Goal: Task Accomplishment & Management: Use online tool/utility

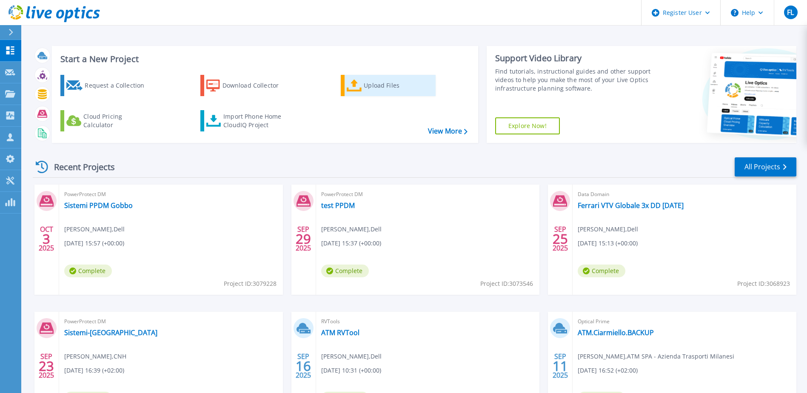
click at [395, 84] on div "Upload Files" at bounding box center [398, 85] width 68 height 17
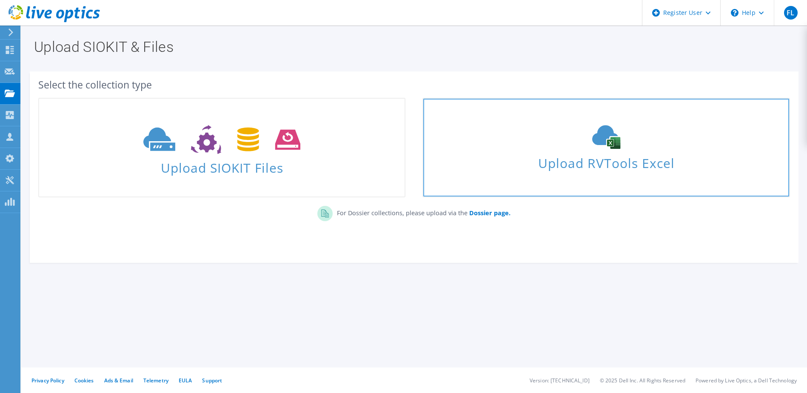
click at [598, 140] on use at bounding box center [607, 138] width 28 height 24
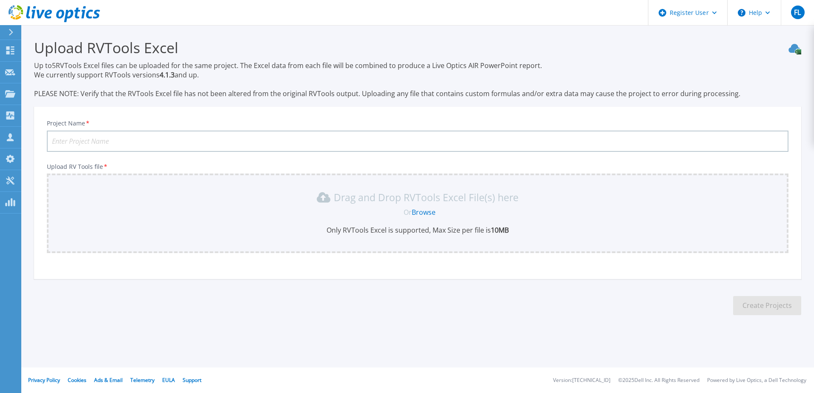
click at [159, 140] on input "Project Name *" at bounding box center [417, 141] width 741 height 21
click at [68, 195] on div "Drag and Drop RVTools Excel File(s) here" at bounding box center [417, 198] width 731 height 14
click at [115, 139] on input "Sistemi Gobbo" at bounding box center [417, 141] width 741 height 21
type input "Sistemi Gobbo SIR CS1"
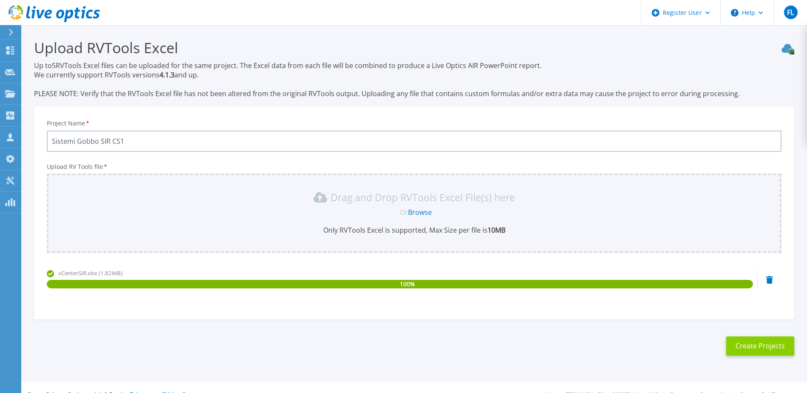
click at [759, 346] on button "Create Projects" at bounding box center [761, 346] width 68 height 19
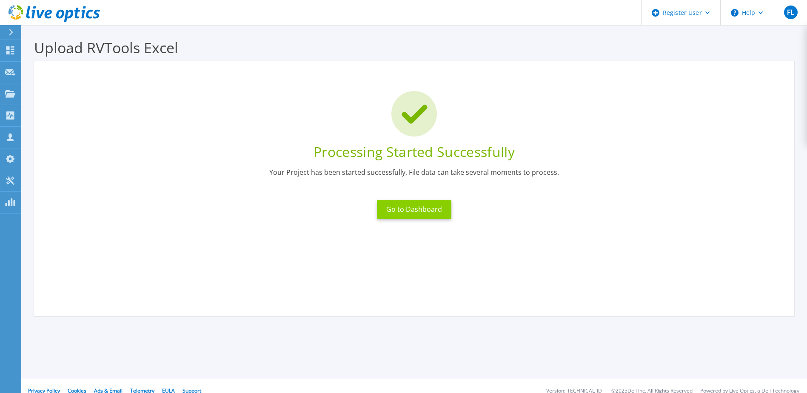
click at [442, 207] on button "Go to Dashboard" at bounding box center [414, 209] width 74 height 19
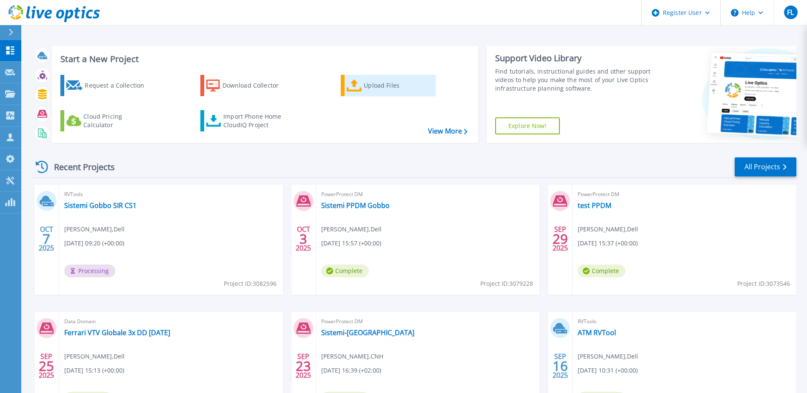
click at [362, 89] on icon at bounding box center [354, 86] width 15 height 12
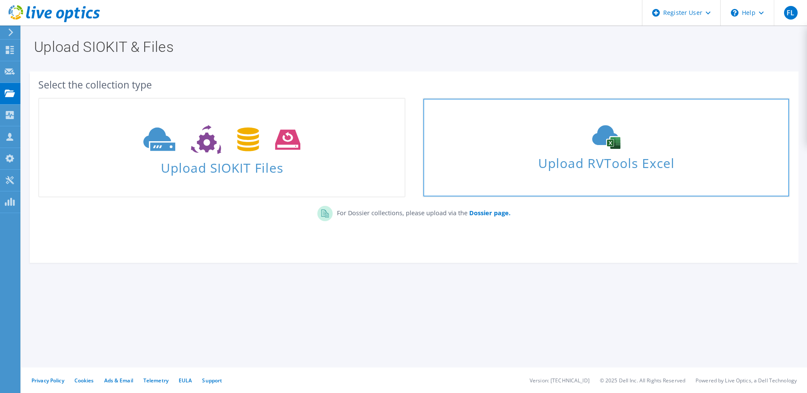
click at [552, 169] on span "Upload RVTools Excel" at bounding box center [607, 161] width 366 height 18
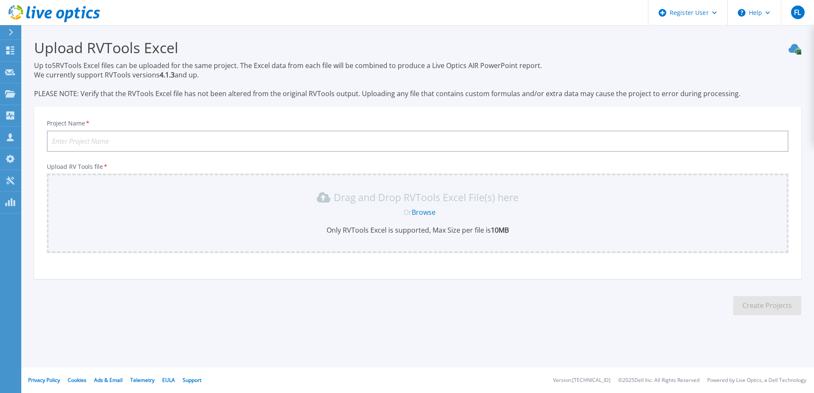
click at [166, 139] on input "Project Name *" at bounding box center [417, 141] width 741 height 21
type input "Sistemi Gobbo Web Inside CS2"
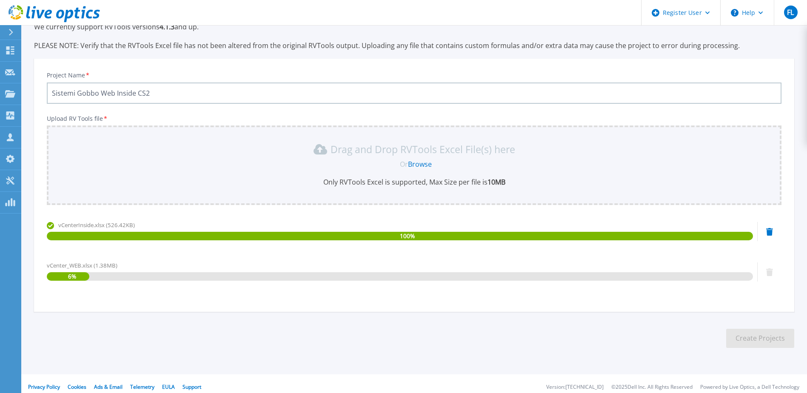
scroll to position [55, 0]
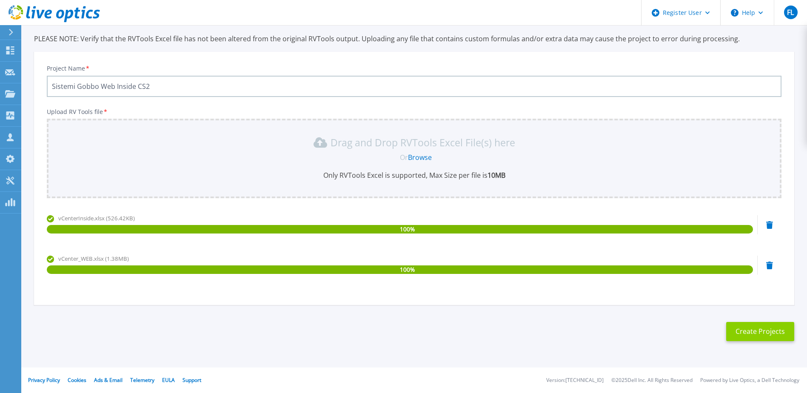
click at [765, 335] on button "Create Projects" at bounding box center [761, 331] width 68 height 19
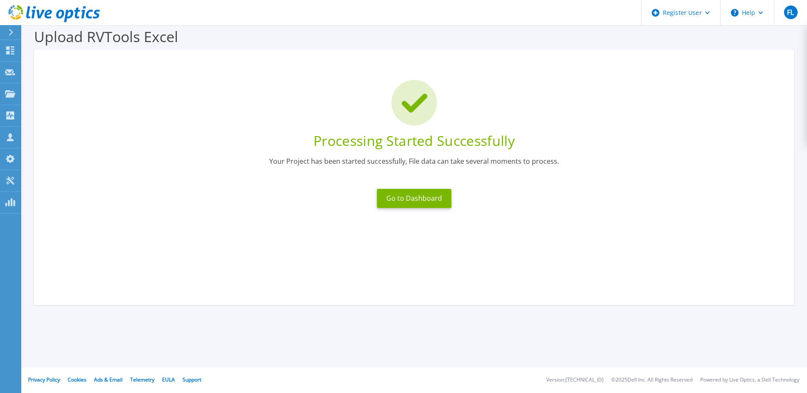
scroll to position [11, 0]
click at [415, 198] on button "Go to Dashboard" at bounding box center [414, 198] width 74 height 19
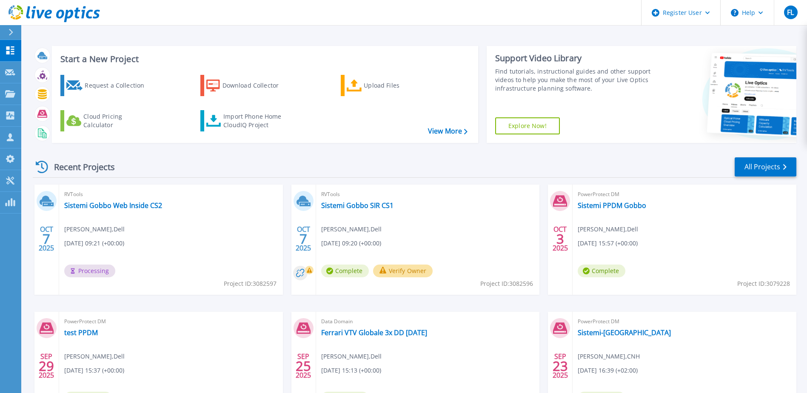
click at [397, 270] on button "Verify Owner" at bounding box center [403, 271] width 60 height 13
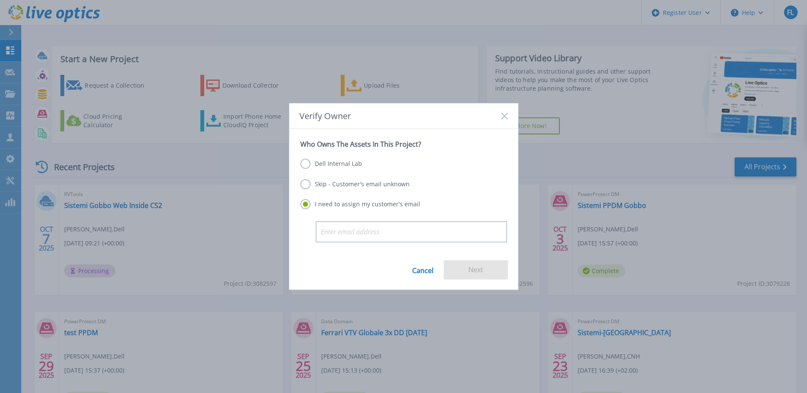
click at [326, 165] on label "Dell Internal Lab" at bounding box center [332, 164] width 62 height 10
click at [0, 0] on input "Dell Internal Lab" at bounding box center [0, 0] width 0 height 0
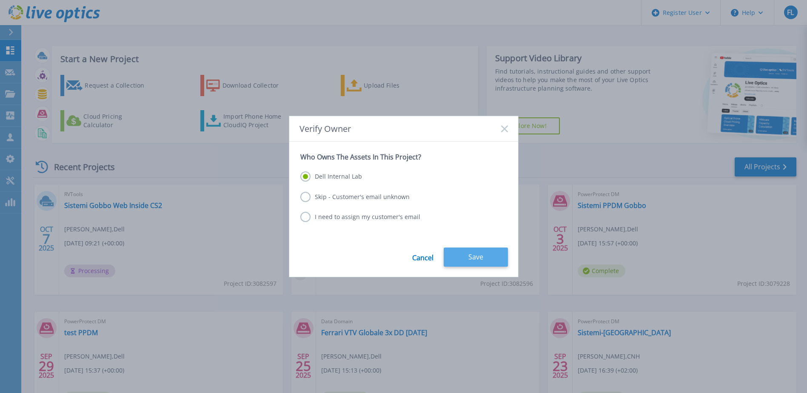
click at [471, 252] on button "Save" at bounding box center [476, 257] width 64 height 19
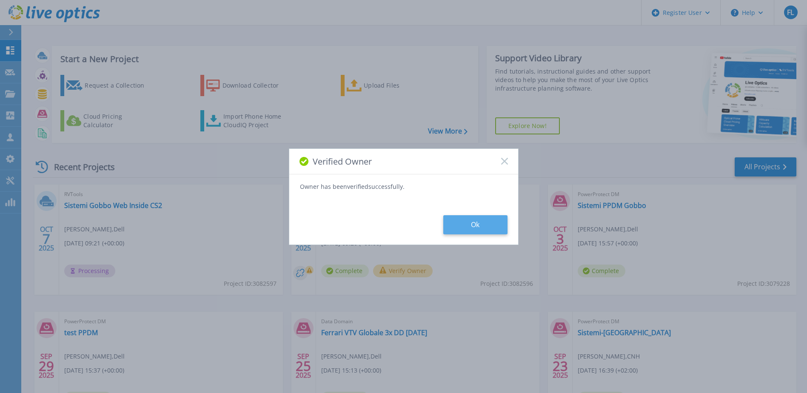
click at [469, 226] on button "Ok" at bounding box center [476, 224] width 64 height 19
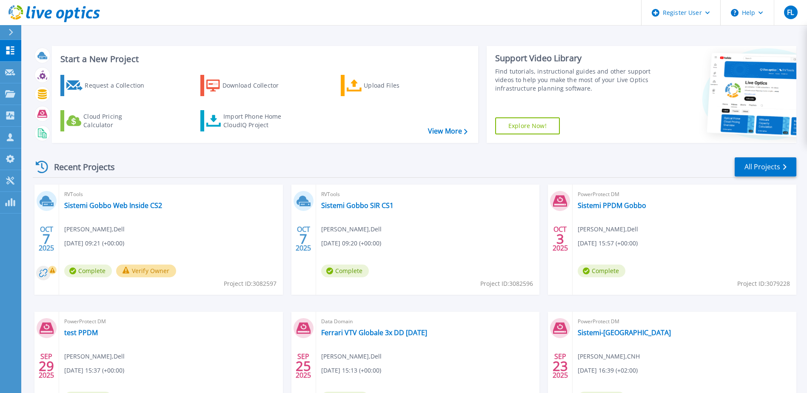
click at [164, 269] on button "Verify Owner" at bounding box center [146, 271] width 60 height 13
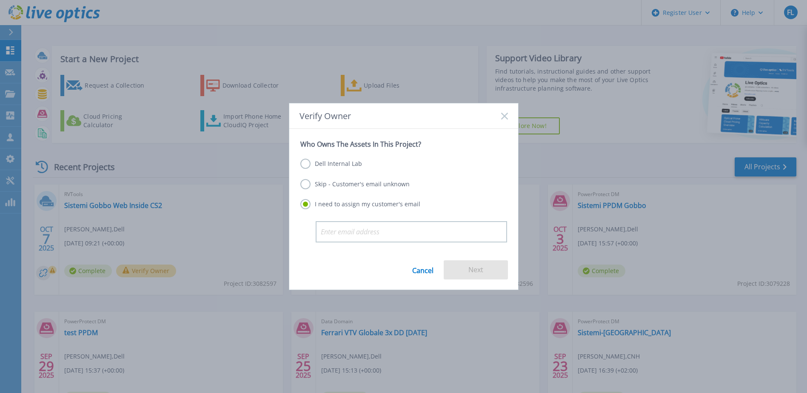
click at [304, 166] on label "Dell Internal Lab" at bounding box center [332, 164] width 62 height 10
click at [0, 0] on input "Dell Internal Lab" at bounding box center [0, 0] width 0 height 0
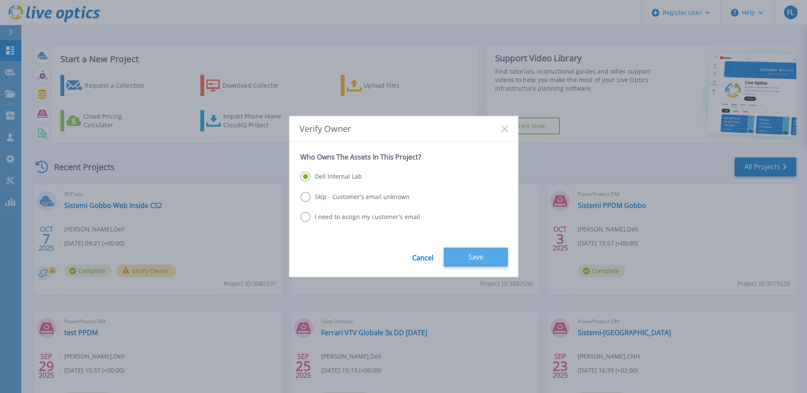
click at [465, 261] on button "Save" at bounding box center [476, 257] width 64 height 19
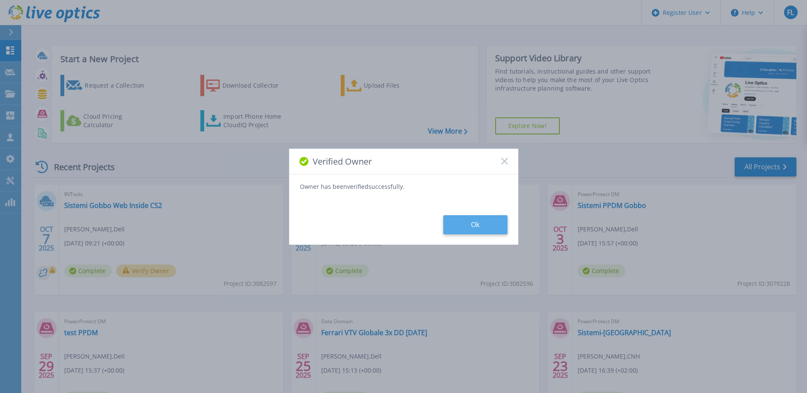
click at [467, 226] on button "Ok" at bounding box center [476, 224] width 64 height 19
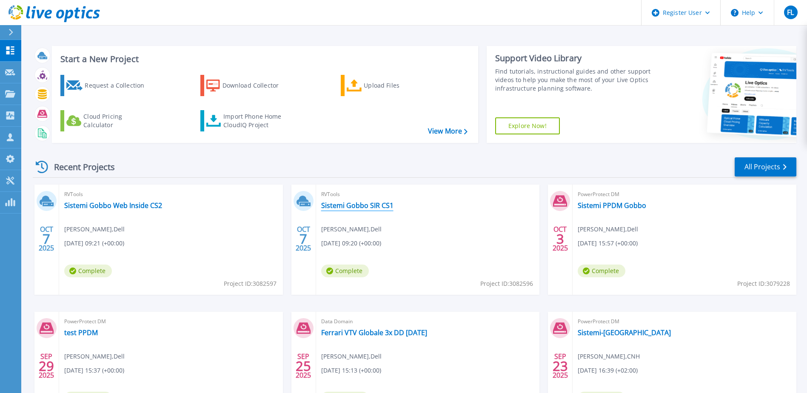
click at [373, 205] on link "Sistemi Gobbo SIR CS1" at bounding box center [357, 205] width 72 height 9
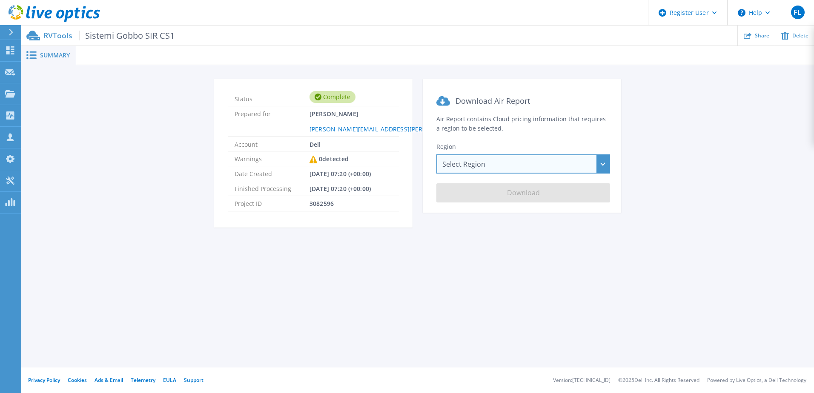
click at [603, 168] on div "Select Region [GEOGRAPHIC_DATA] ([GEOGRAPHIC_DATA]) [GEOGRAPHIC_DATA] ([GEOGRAP…" at bounding box center [523, 164] width 174 height 19
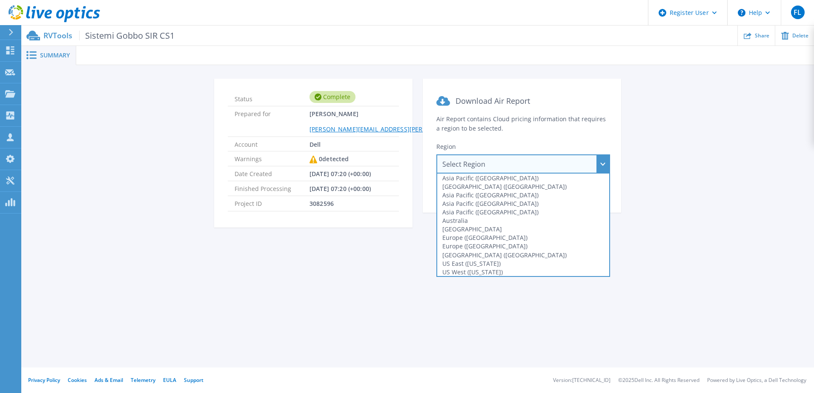
click at [664, 155] on div "Status Complete Prepared for Fabiano Luraschi [EMAIL_ADDRESS][PERSON_NAME][DOMA…" at bounding box center [417, 158] width 767 height 159
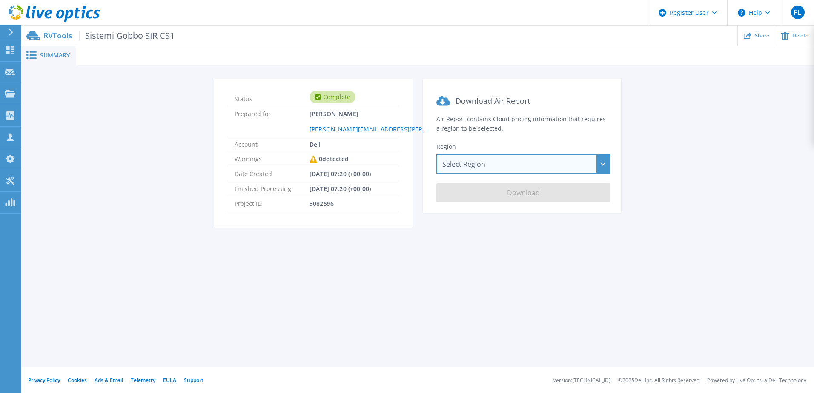
click at [604, 165] on div "Select Region [GEOGRAPHIC_DATA] ([GEOGRAPHIC_DATA]) [GEOGRAPHIC_DATA] ([GEOGRAP…" at bounding box center [523, 164] width 174 height 19
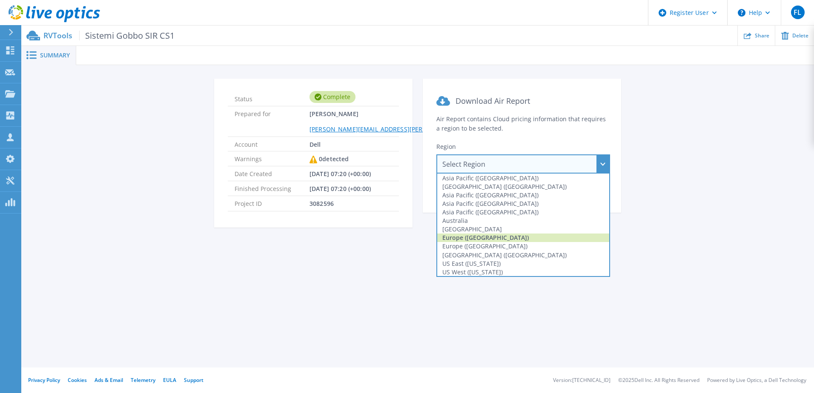
click at [553, 235] on div "Europe ([GEOGRAPHIC_DATA])" at bounding box center [523, 238] width 172 height 9
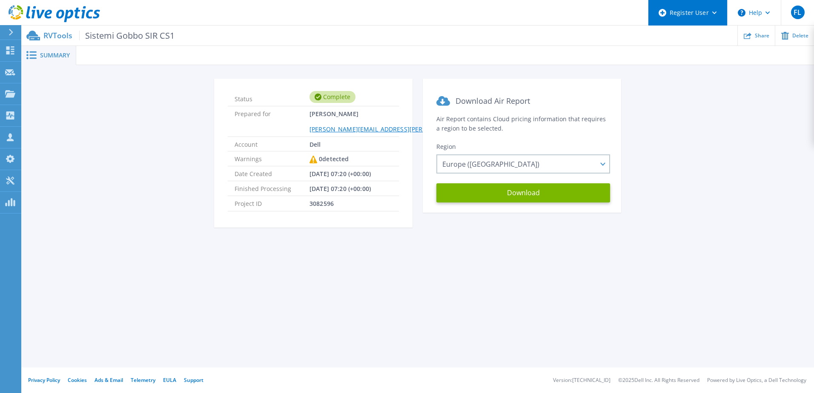
click at [706, 16] on div "Register User" at bounding box center [687, 13] width 79 height 26
click at [716, 120] on div "Status Complete Prepared for Fabiano Luraschi [EMAIL_ADDRESS][PERSON_NAME][DOMA…" at bounding box center [417, 158] width 767 height 159
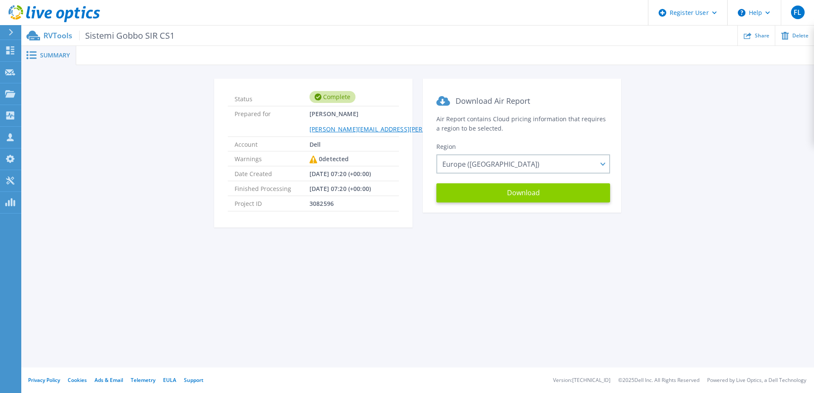
click at [543, 189] on button "Download" at bounding box center [523, 192] width 174 height 19
click at [760, 102] on div "Status Complete Prepared for Fabiano Luraschi Fabiano.Luraschi@dell.com Account…" at bounding box center [417, 158] width 767 height 159
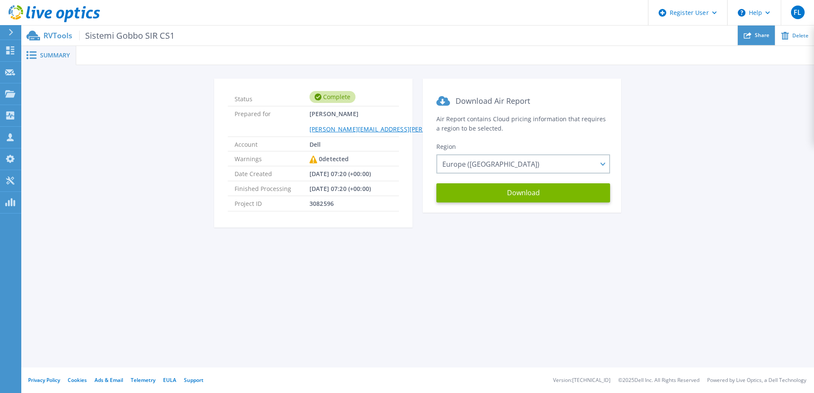
click at [760, 37] on span "Share" at bounding box center [762, 35] width 14 height 5
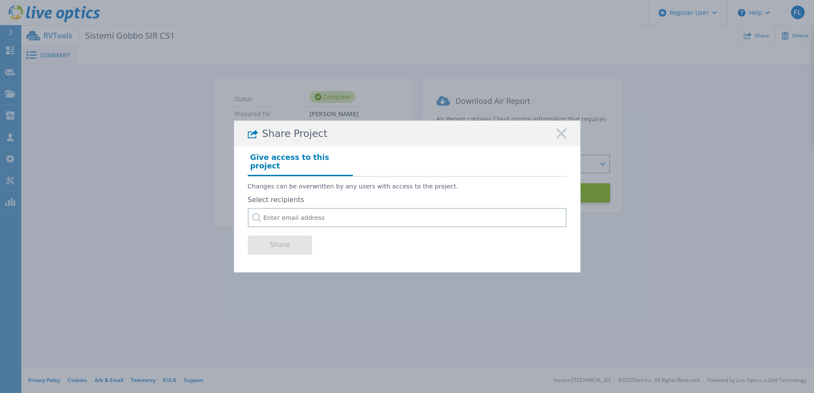
click at [558, 137] on icon at bounding box center [561, 134] width 10 height 10
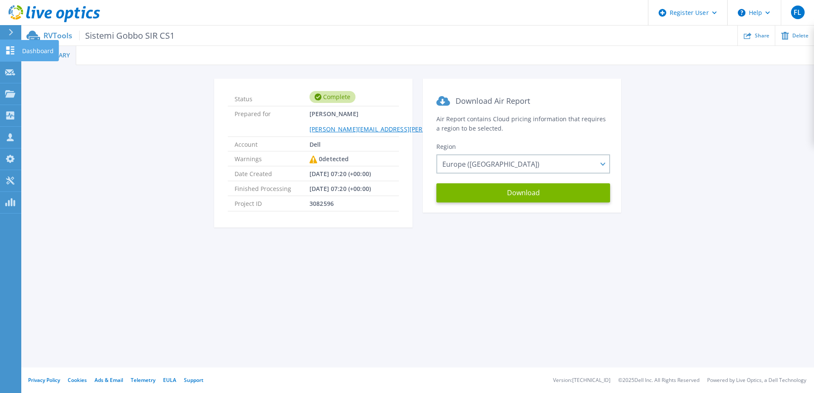
click at [27, 47] on p "Dashboard" at bounding box center [37, 51] width 31 height 22
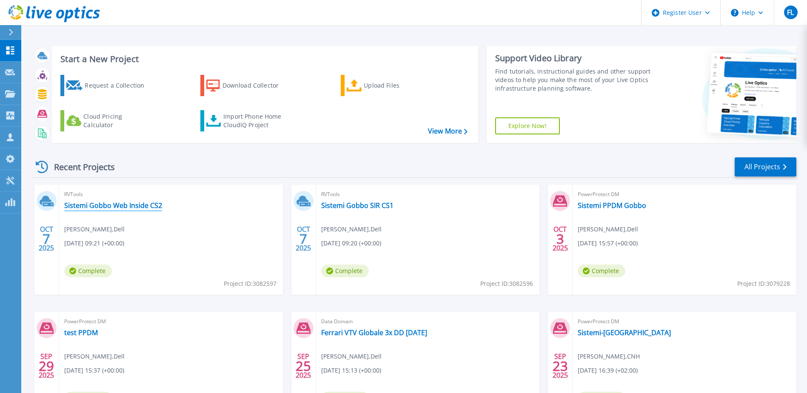
click at [133, 206] on link "Sistemi Gobbo Web Inside CS2" at bounding box center [113, 205] width 98 height 9
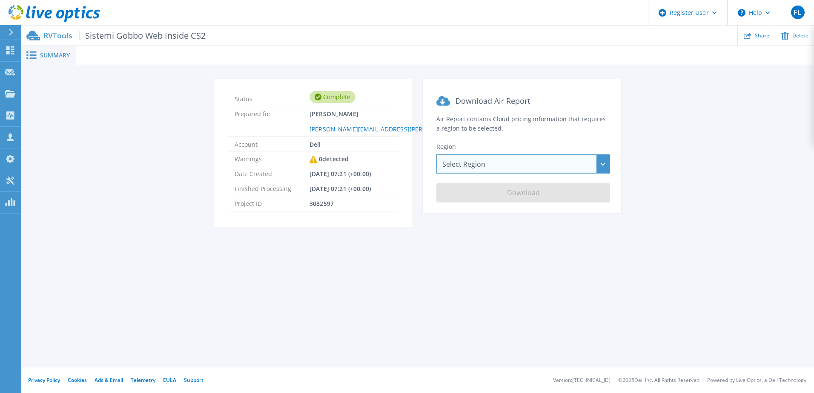
click at [604, 162] on div "Select Region [GEOGRAPHIC_DATA] ([GEOGRAPHIC_DATA]) [GEOGRAPHIC_DATA] ([GEOGRAP…" at bounding box center [523, 164] width 174 height 19
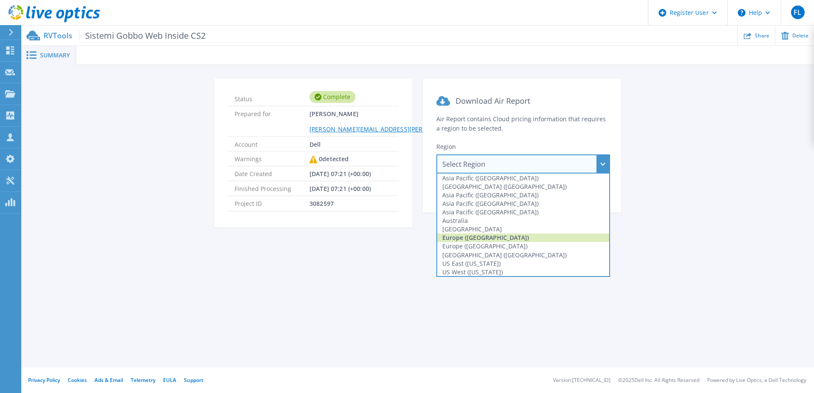
click at [504, 240] on div "Europe ([GEOGRAPHIC_DATA])" at bounding box center [523, 238] width 172 height 9
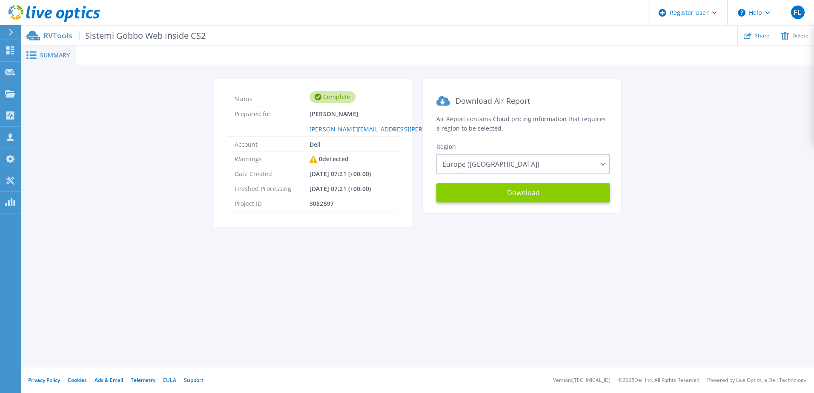
click at [537, 198] on button "Download" at bounding box center [523, 192] width 174 height 19
click at [678, 207] on div "Status Complete Prepared for Fabiano Luraschi [EMAIL_ADDRESS][PERSON_NAME][DOMA…" at bounding box center [417, 158] width 767 height 159
